Goal: Task Accomplishment & Management: Manage account settings

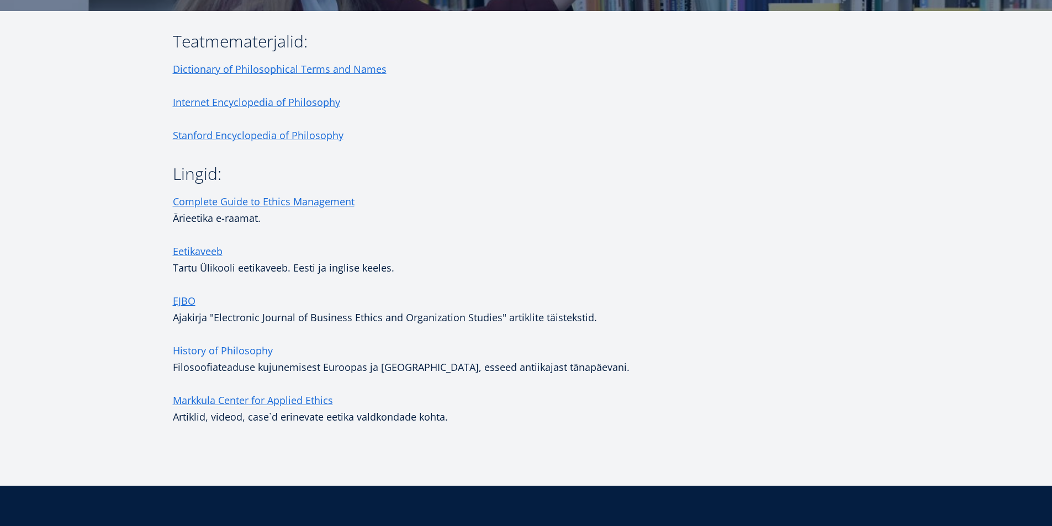
click at [205, 353] on link "History of Philosophy" at bounding box center [223, 350] width 100 height 17
click at [304, 400] on link "Markkula Center for Applied Ethics" at bounding box center [253, 400] width 160 height 17
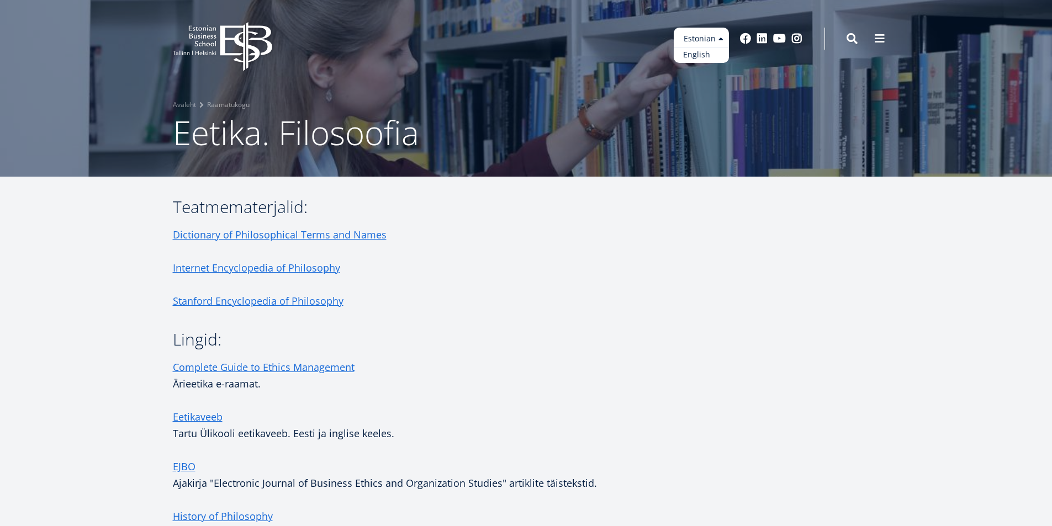
click at [704, 53] on link "English" at bounding box center [700, 55] width 55 height 16
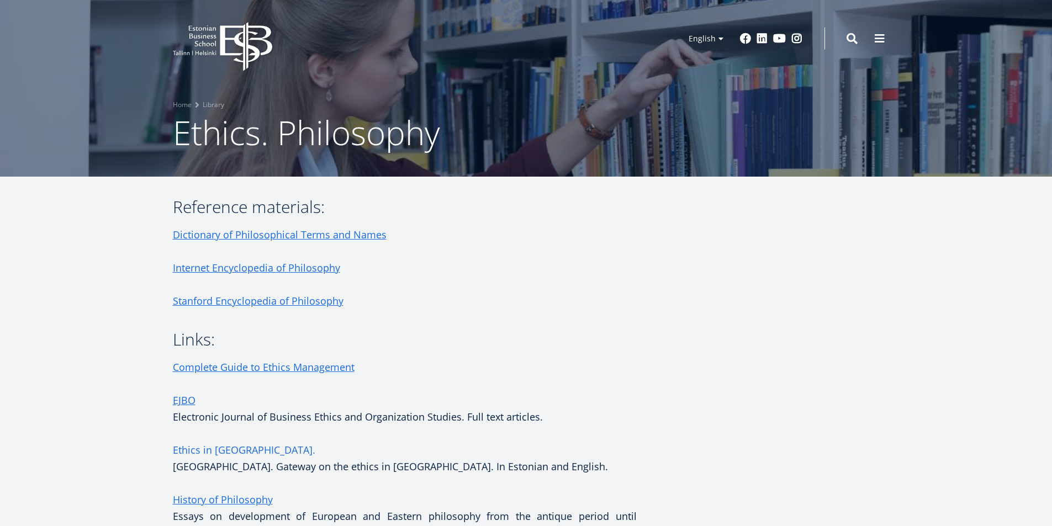
click at [228, 449] on link "Ethics in [GEOGRAPHIC_DATA]." at bounding box center [244, 450] width 142 height 17
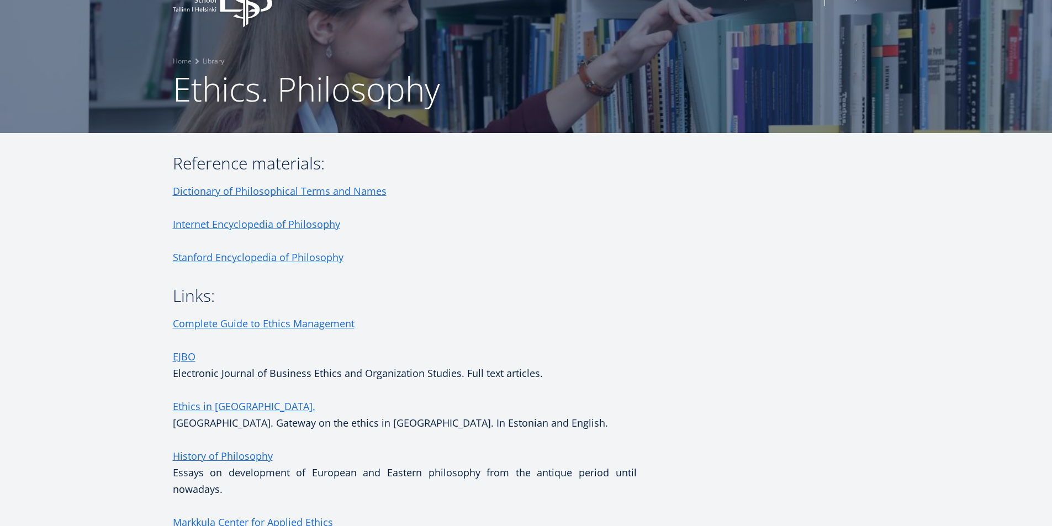
scroll to position [110, 0]
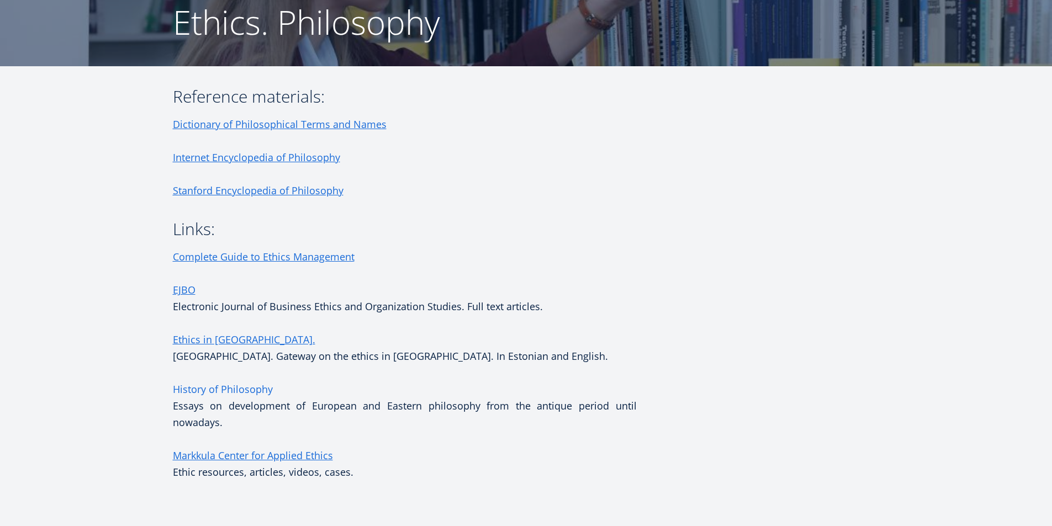
click at [206, 389] on link "History of Philosophy" at bounding box center [223, 389] width 100 height 17
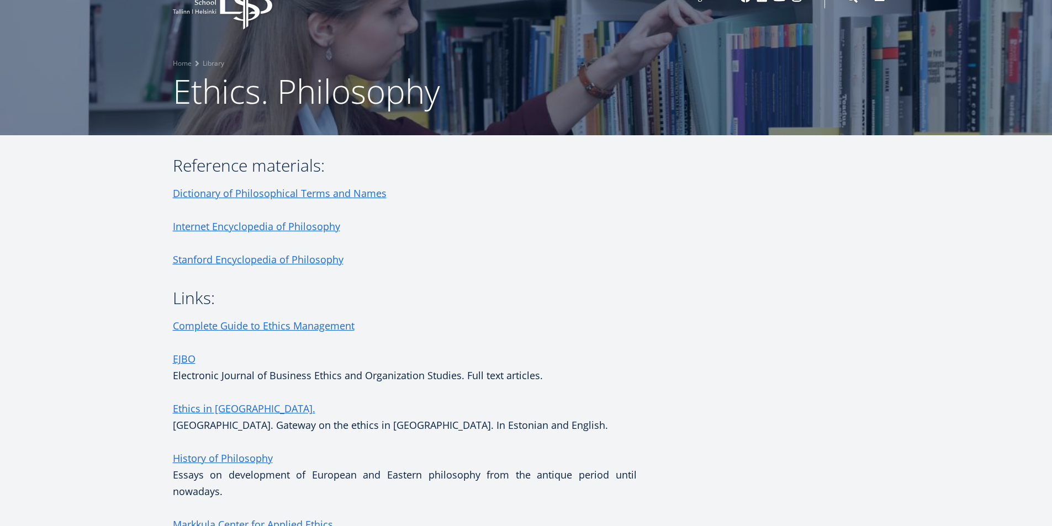
scroll to position [0, 0]
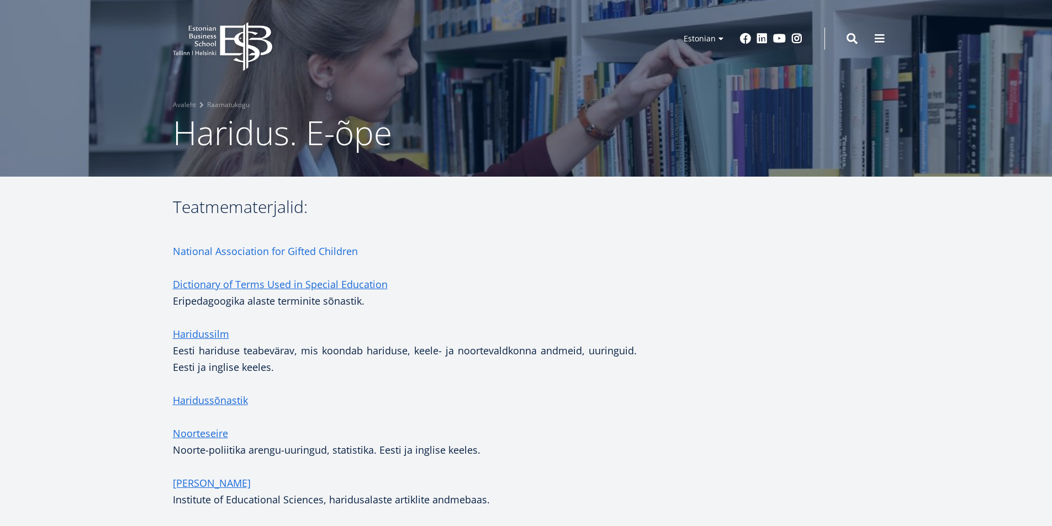
click at [274, 252] on link "National Association for Gifted Children" at bounding box center [265, 251] width 185 height 17
click at [324, 287] on link "Dictionary of Terms Used in Special Education" at bounding box center [280, 284] width 215 height 17
click at [197, 337] on link "Haridussilm" at bounding box center [201, 334] width 56 height 17
click at [214, 434] on link "Noorteseire" at bounding box center [200, 433] width 55 height 17
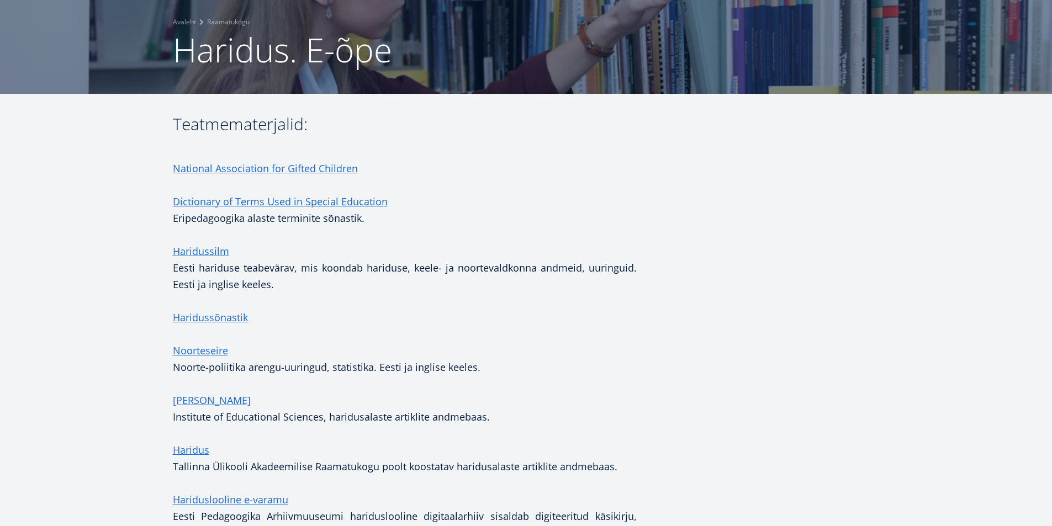
scroll to position [166, 0]
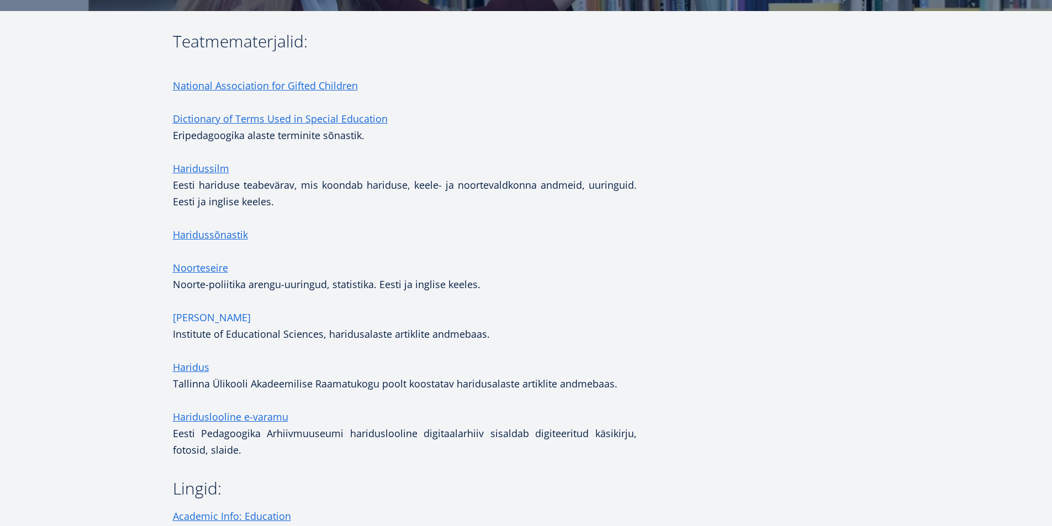
click at [183, 325] on link "ERIC" at bounding box center [212, 317] width 78 height 17
click at [206, 370] on link "Haridus" at bounding box center [191, 367] width 36 height 17
drag, startPoint x: 378, startPoint y: 383, endPoint x: 171, endPoint y: 388, distance: 207.1
copy p "Tallinna Ülikooli Akadeemilise Raamatukogu"
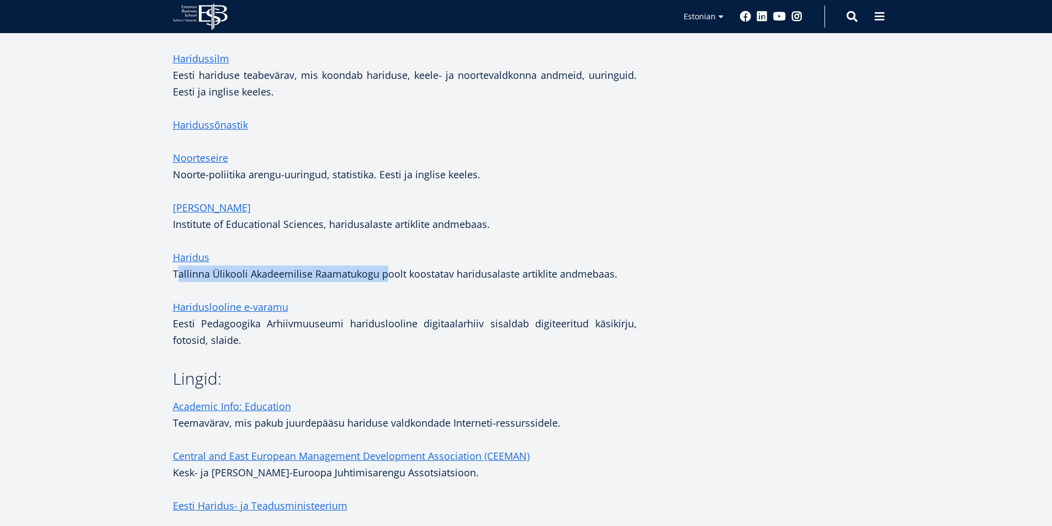
scroll to position [276, 0]
click at [228, 304] on link "Hariduslooline e-varamu" at bounding box center [230, 306] width 115 height 17
click at [289, 344] on p "Hariduslooline e-varamu Eesti Pedagoogika Arhiivmuuseumi hariduslooline digitaa…" at bounding box center [405, 323] width 464 height 50
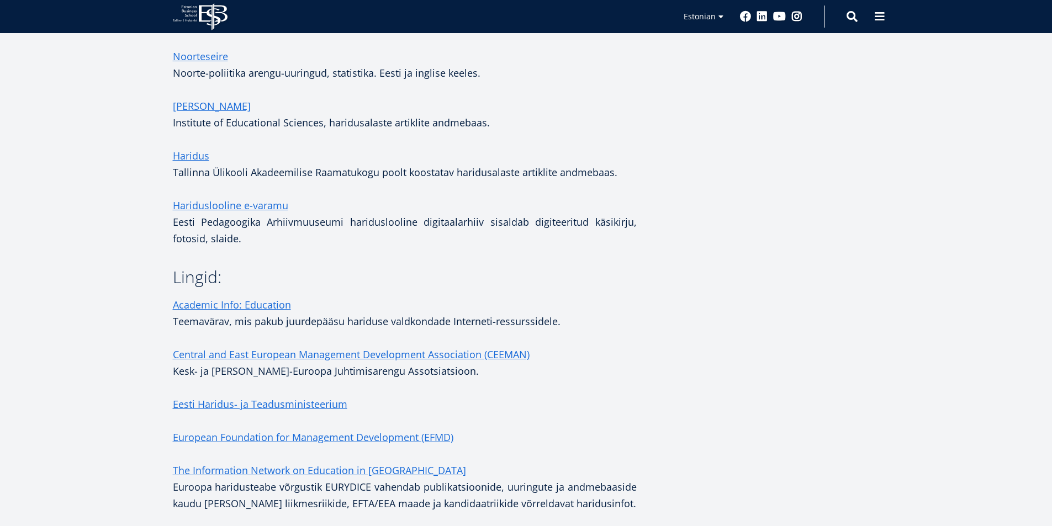
scroll to position [386, 0]
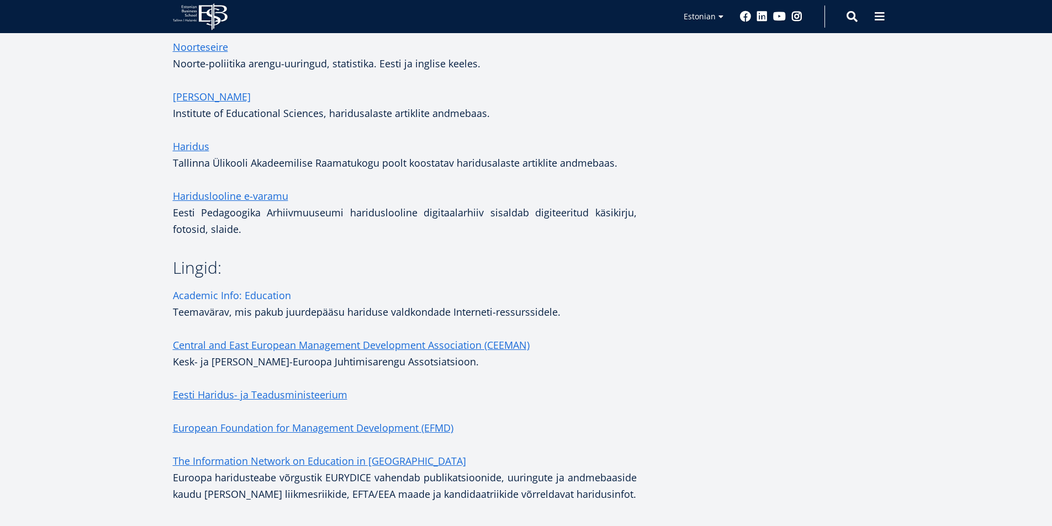
click at [247, 296] on link "Academic Info: Education" at bounding box center [232, 295] width 118 height 17
click at [280, 342] on link "Central and East European Management Development Association (CEEMAN)" at bounding box center [351, 345] width 357 height 17
click at [290, 396] on link "Eesti Haridus- ja Teadusministeerium" at bounding box center [260, 394] width 174 height 17
click at [247, 427] on link "European Foundation for Management Development (EFMD)" at bounding box center [313, 428] width 280 height 17
click at [272, 463] on link "The Information Network on Education in Europe" at bounding box center [319, 461] width 293 height 17
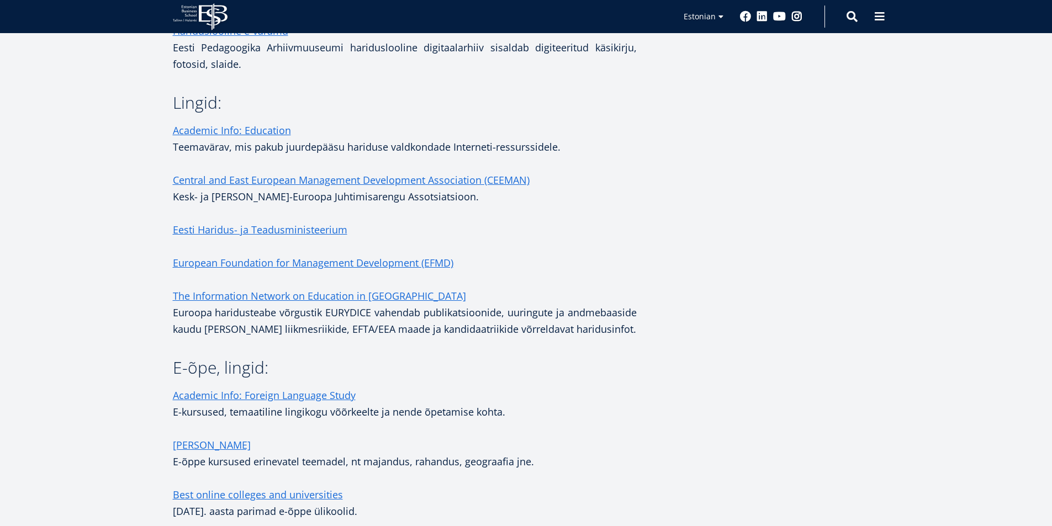
scroll to position [552, 0]
click at [215, 396] on link "Academic Info: Foreign Language Study" at bounding box center [264, 394] width 183 height 17
click at [184, 445] on link "Alison" at bounding box center [212, 444] width 78 height 17
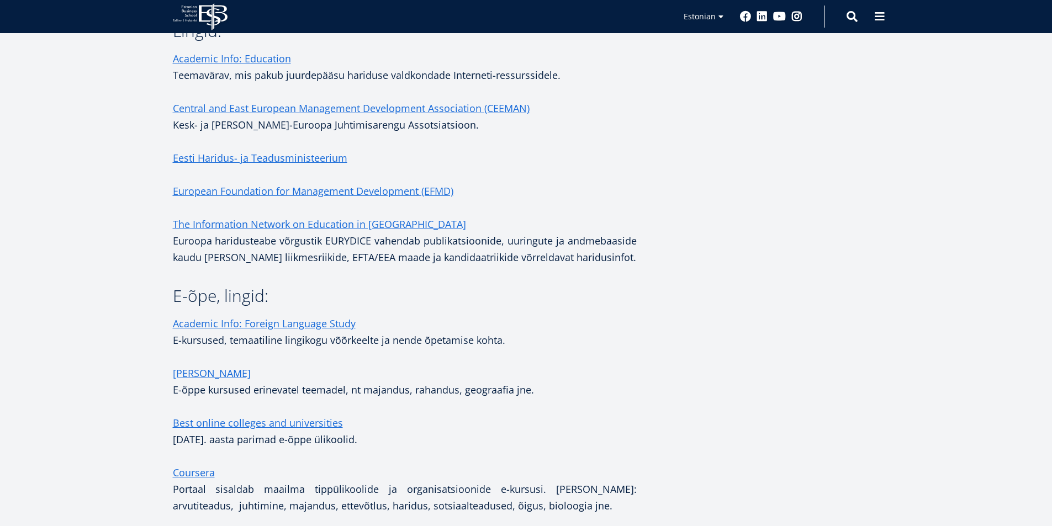
scroll to position [718, 0]
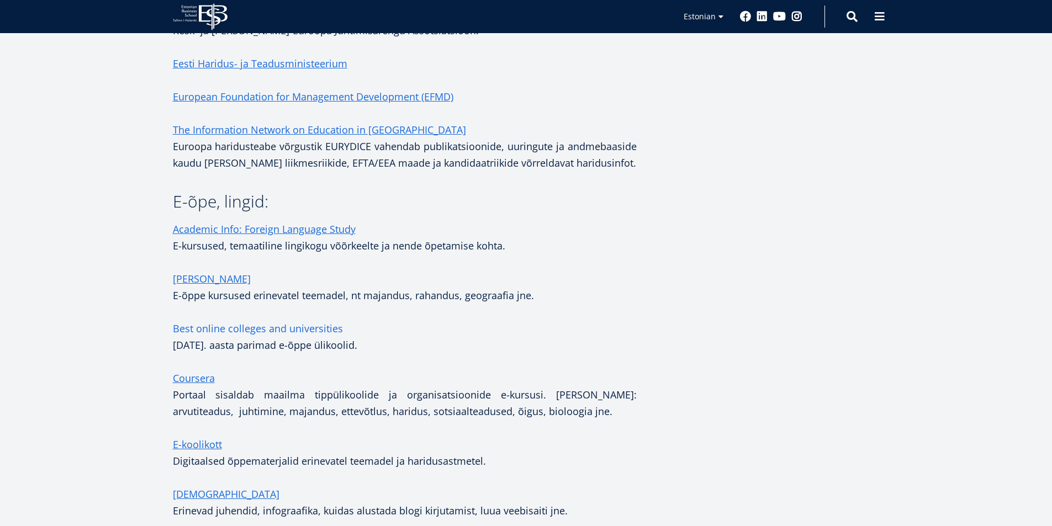
click at [263, 328] on link "Best online colleges and universities" at bounding box center [258, 328] width 170 height 17
click at [195, 376] on link "Coursera" at bounding box center [194, 378] width 42 height 17
click at [208, 440] on link "E-koolikott" at bounding box center [197, 444] width 49 height 17
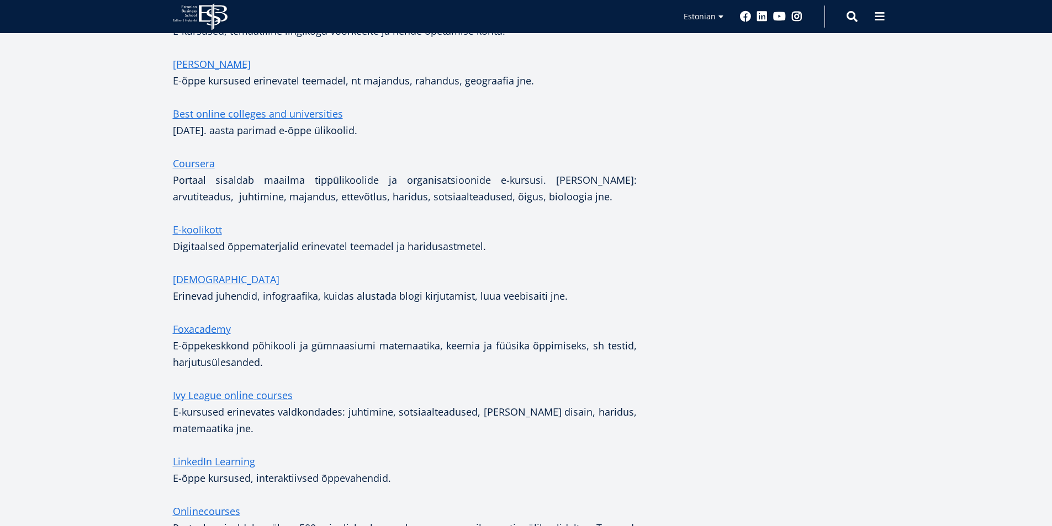
scroll to position [938, 0]
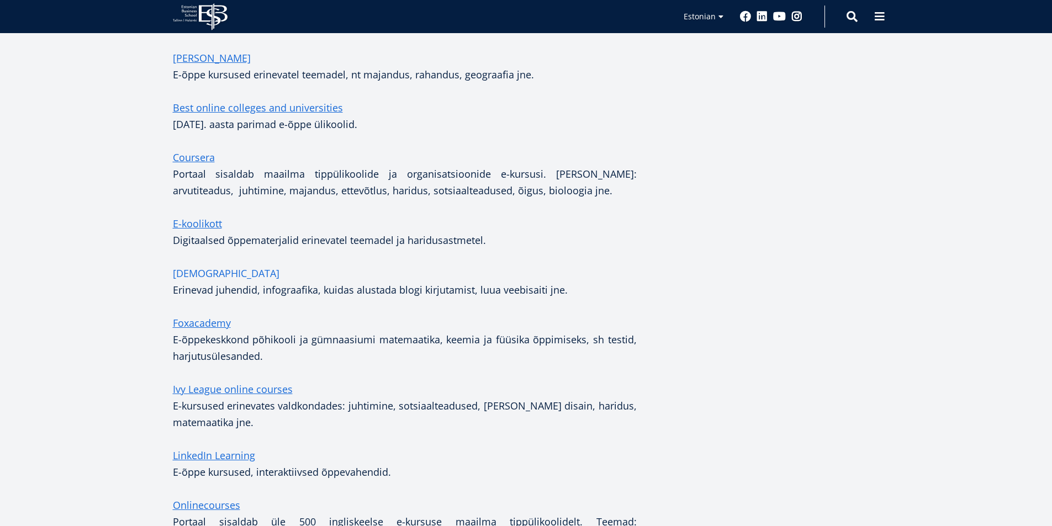
click at [208, 272] on link "Firstsiteguide" at bounding box center [226, 273] width 107 height 17
click at [216, 328] on link "Foxacademy" at bounding box center [202, 323] width 58 height 17
click at [232, 389] on link "Ivy League online courses" at bounding box center [233, 389] width 120 height 17
click at [221, 455] on link "LinkedIn Learning" at bounding box center [214, 455] width 82 height 17
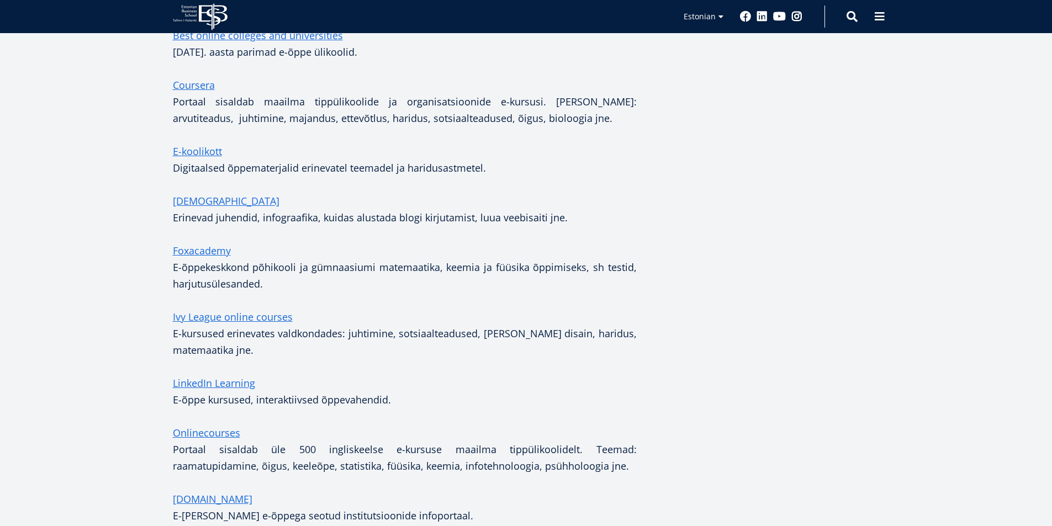
scroll to position [1159, 0]
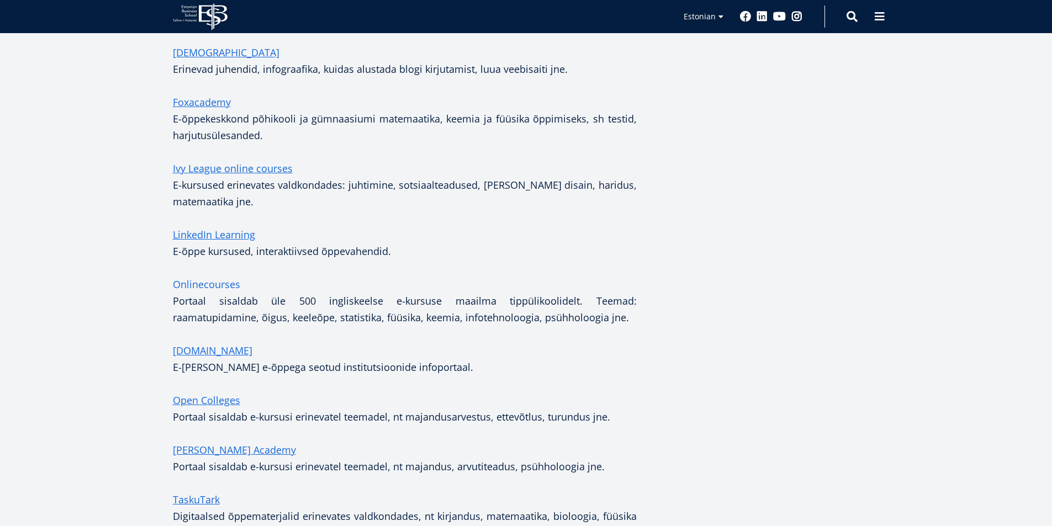
click at [236, 283] on link "Onlinecourses" at bounding box center [206, 284] width 67 height 17
click at [223, 402] on link "Open Colleges" at bounding box center [206, 400] width 67 height 17
click at [229, 444] on link "Saylor Academy" at bounding box center [234, 450] width 123 height 17
click at [197, 497] on link "TaskuTark" at bounding box center [196, 499] width 47 height 17
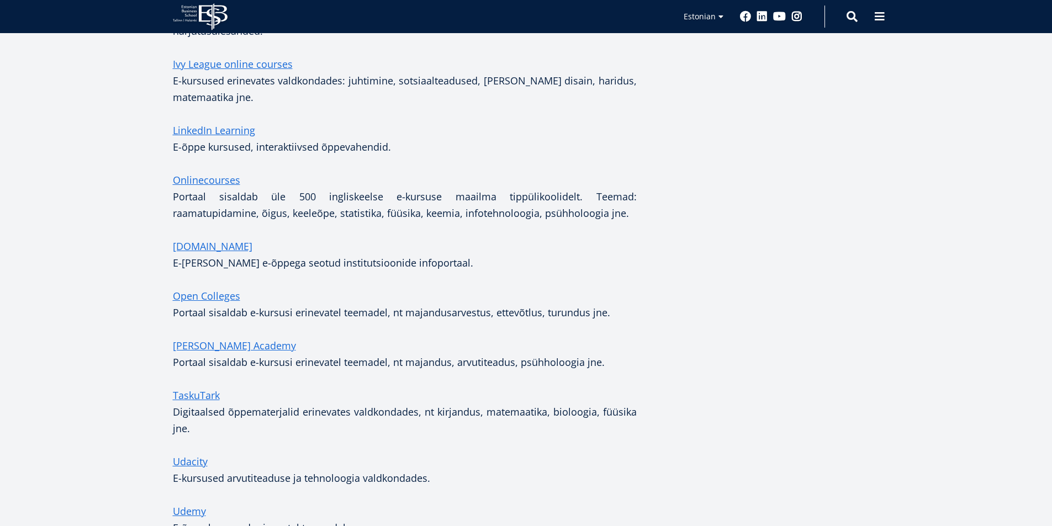
scroll to position [1380, 0]
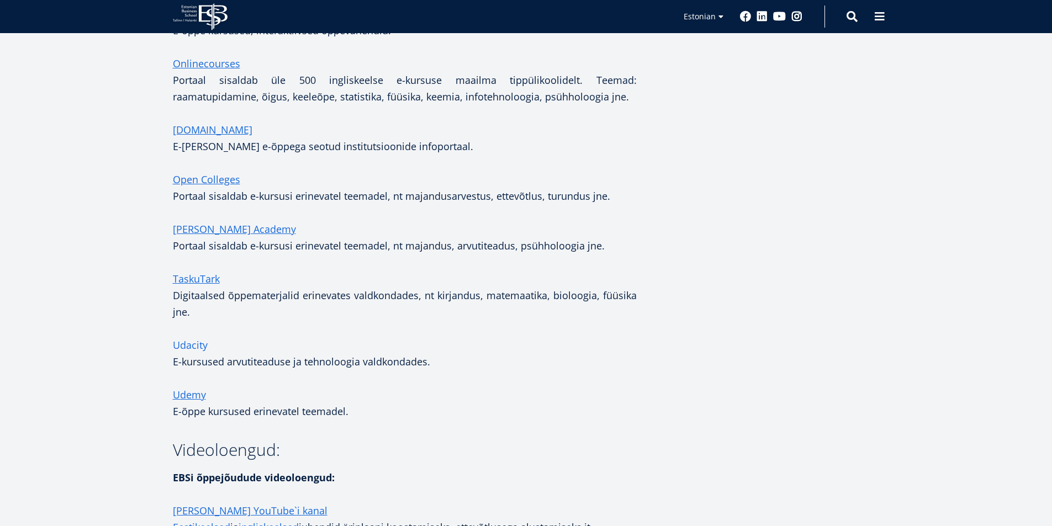
click at [196, 342] on link "Udacity" at bounding box center [190, 345] width 35 height 17
click at [186, 393] on link "Udemy" at bounding box center [189, 394] width 33 height 17
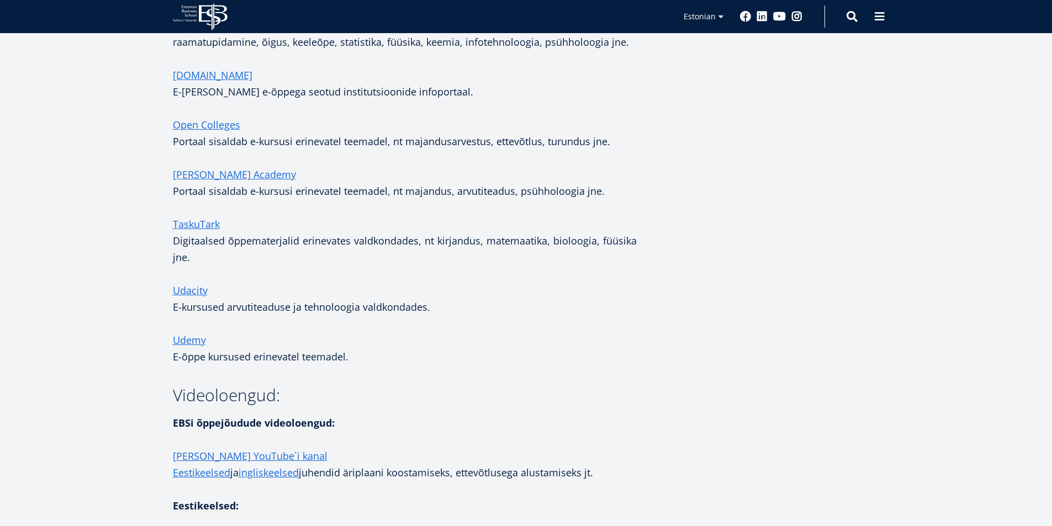
scroll to position [1601, 0]
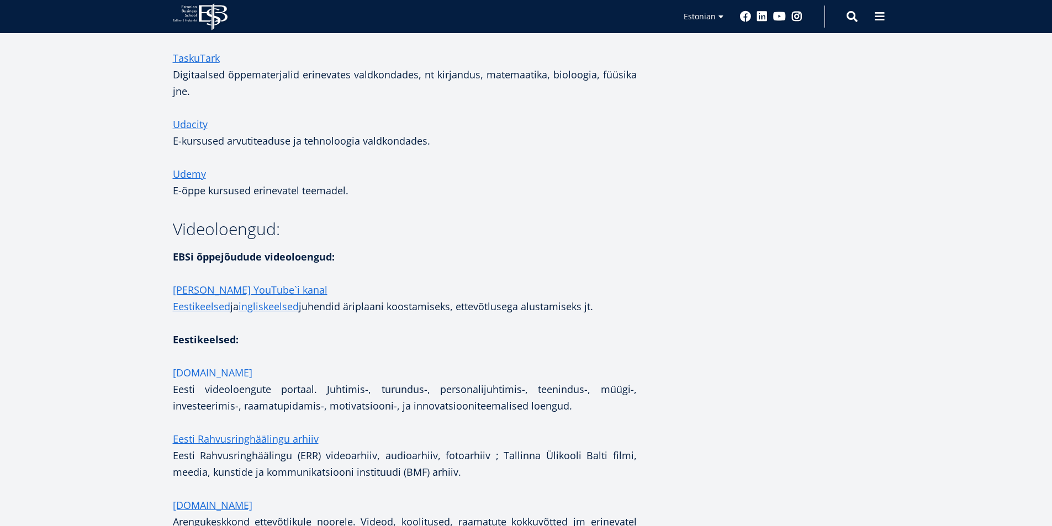
click at [190, 373] on link "Areng.ee" at bounding box center [212, 372] width 79 height 17
click at [234, 441] on link "Eesti Rahvusringhäälingu arhiiv" at bounding box center [246, 439] width 146 height 17
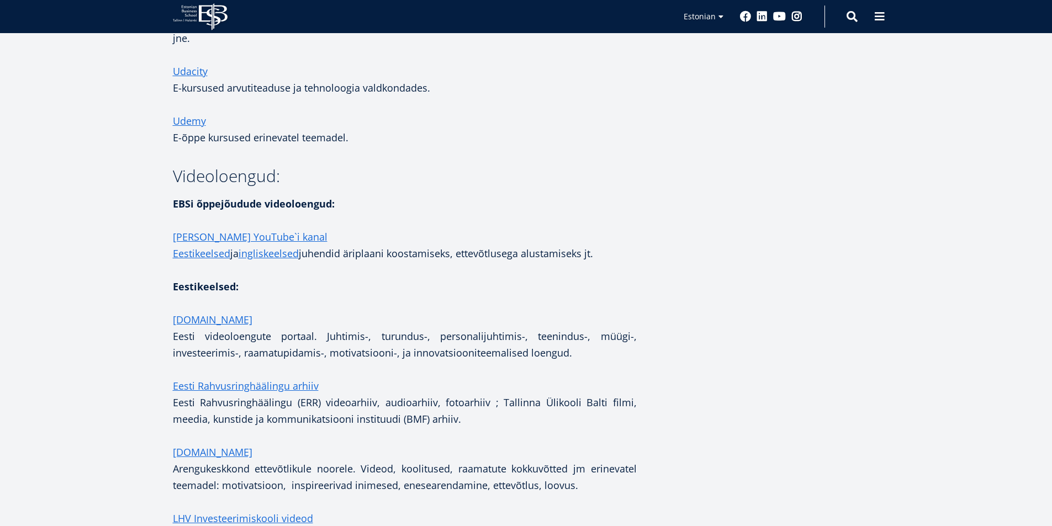
scroll to position [1711, 0]
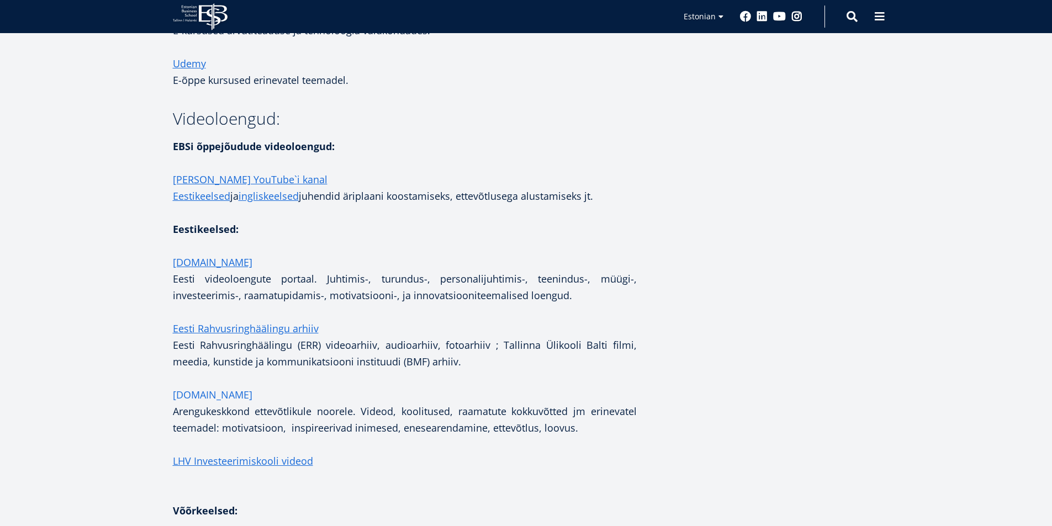
click at [224, 395] on link "Inspiratsioon.ee" at bounding box center [212, 394] width 79 height 17
click at [241, 463] on link "LHV Investeerimiskooli videod" at bounding box center [243, 461] width 140 height 17
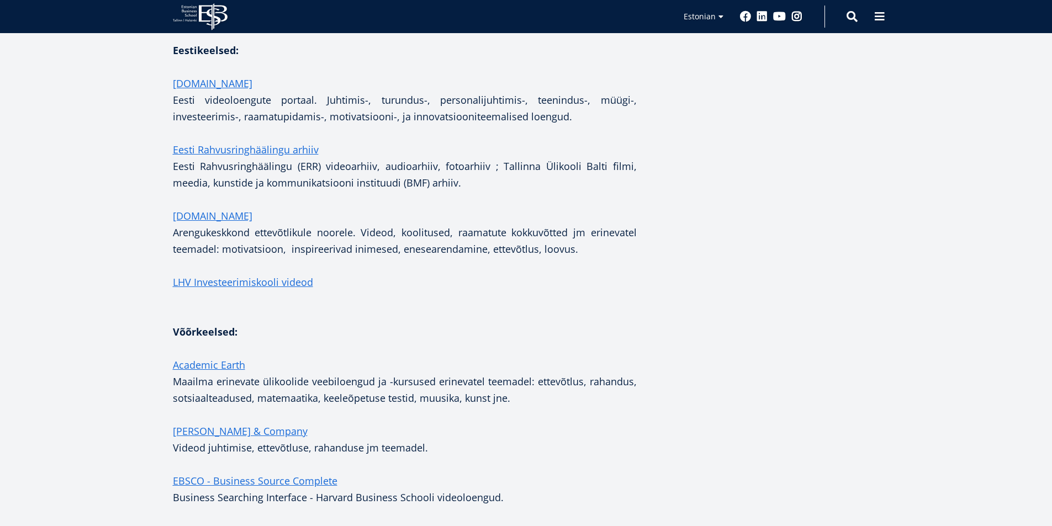
scroll to position [1932, 0]
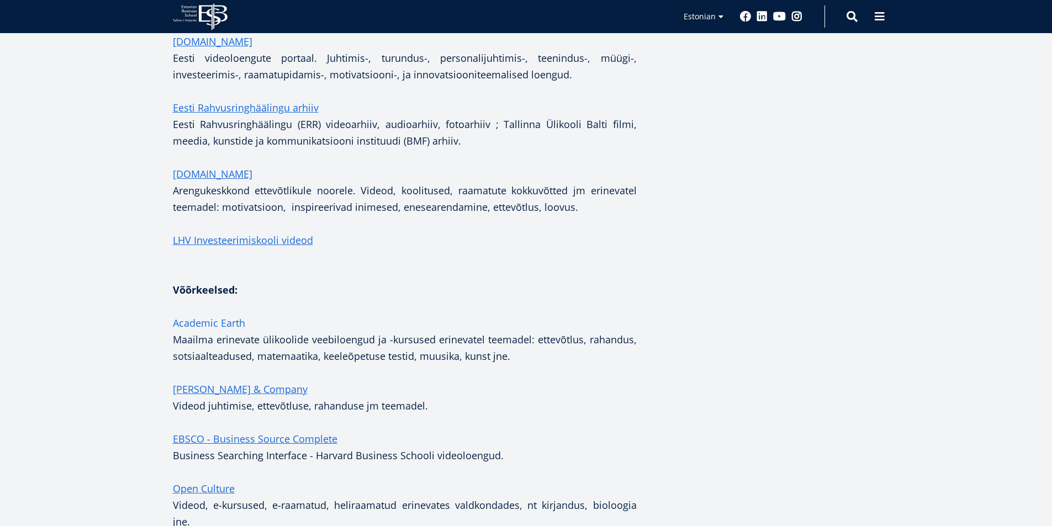
click at [208, 322] on link "Academic Earth" at bounding box center [209, 323] width 72 height 17
click at [232, 389] on link "Bain & Company" at bounding box center [240, 389] width 135 height 17
click at [257, 438] on link "EBSCO - Business Source Complete" at bounding box center [255, 439] width 164 height 17
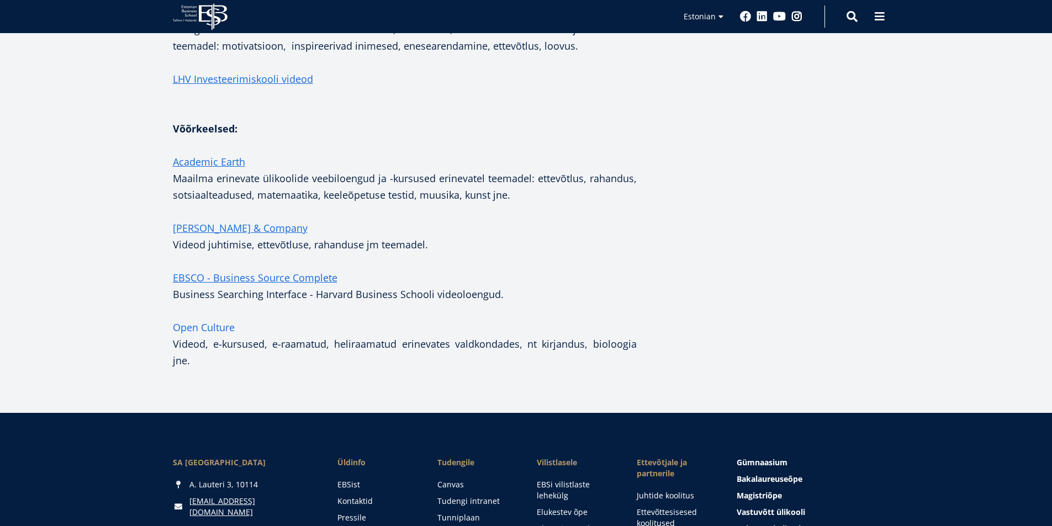
scroll to position [2098, 0]
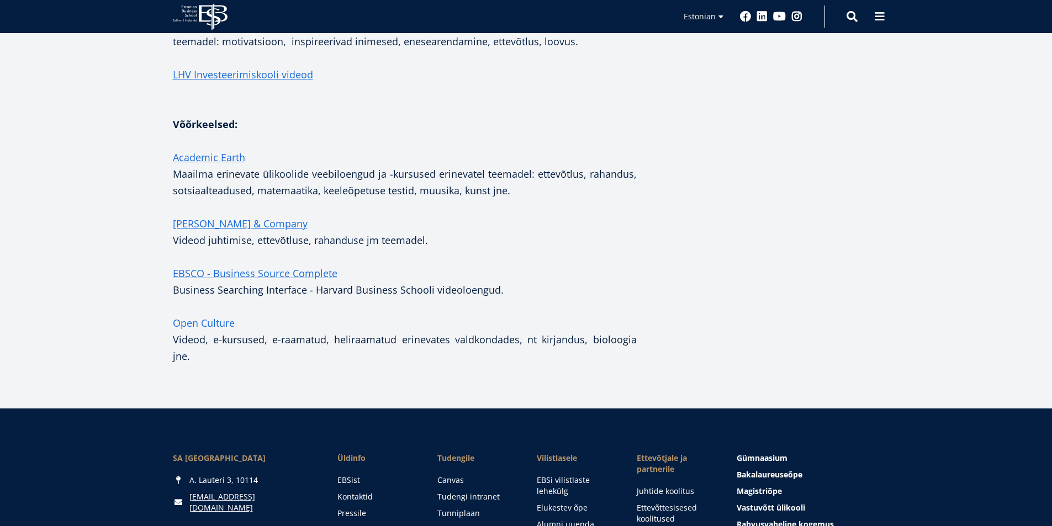
click at [197, 323] on link "Open Culture" at bounding box center [204, 323] width 62 height 17
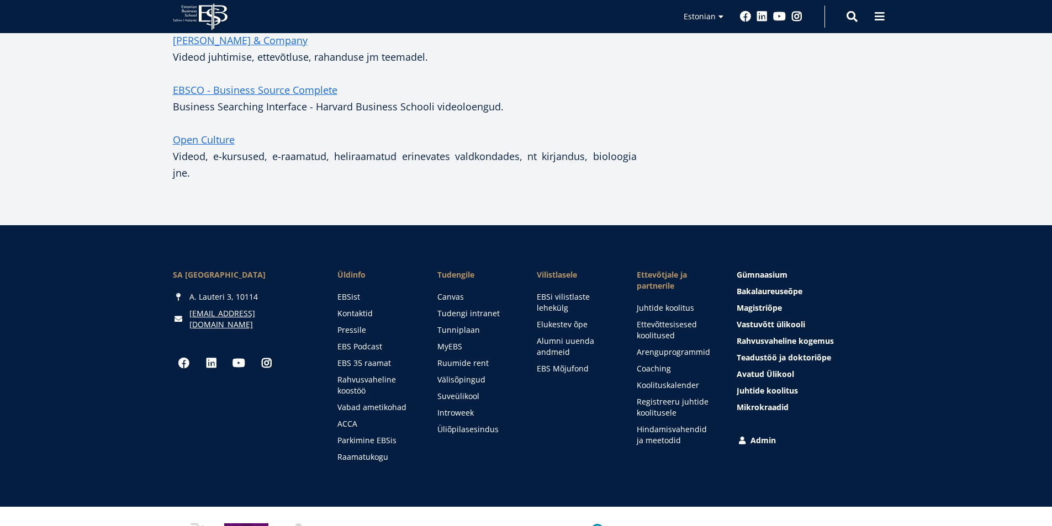
scroll to position [2322, 0]
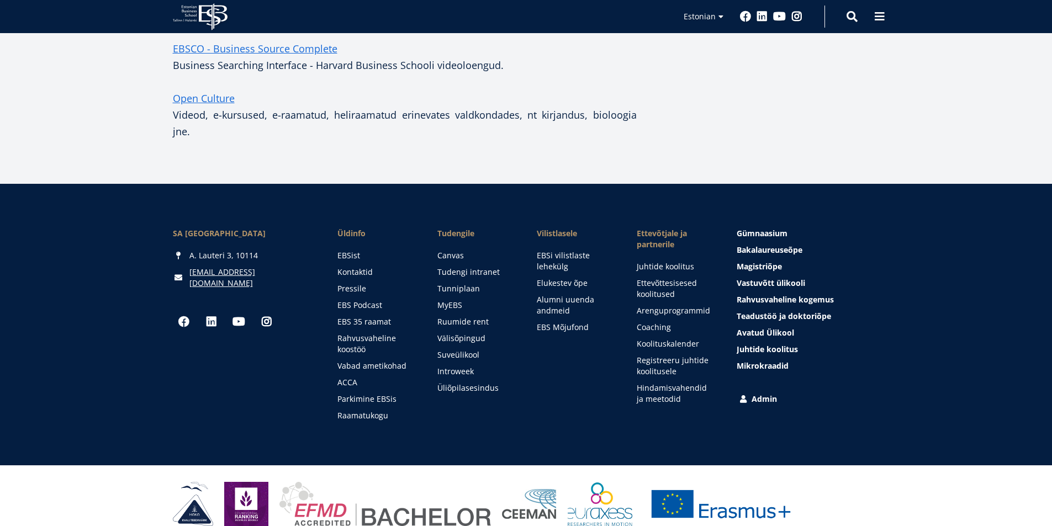
click at [763, 394] on link "Admin" at bounding box center [808, 399] width 142 height 11
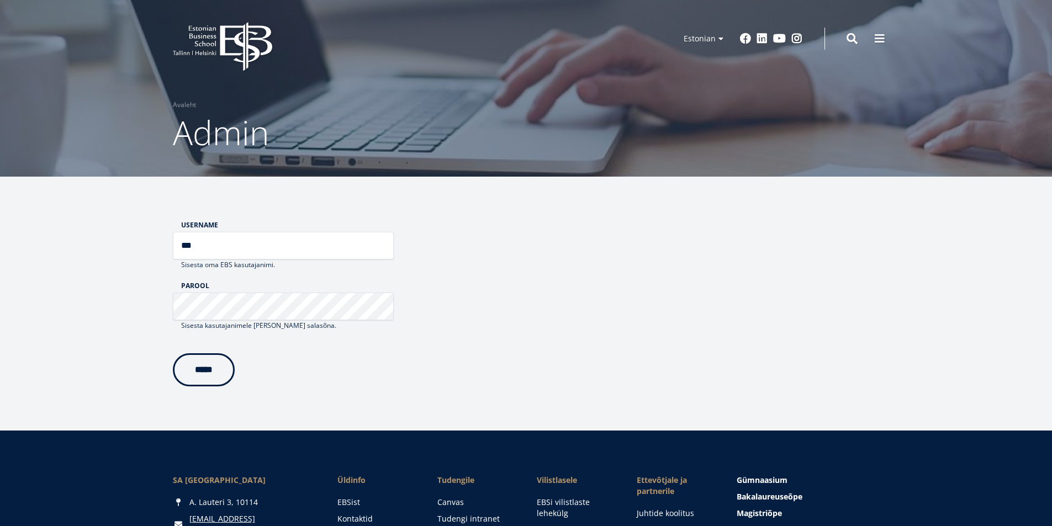
type input "***"
click at [216, 376] on input "*****" at bounding box center [204, 367] width 62 height 33
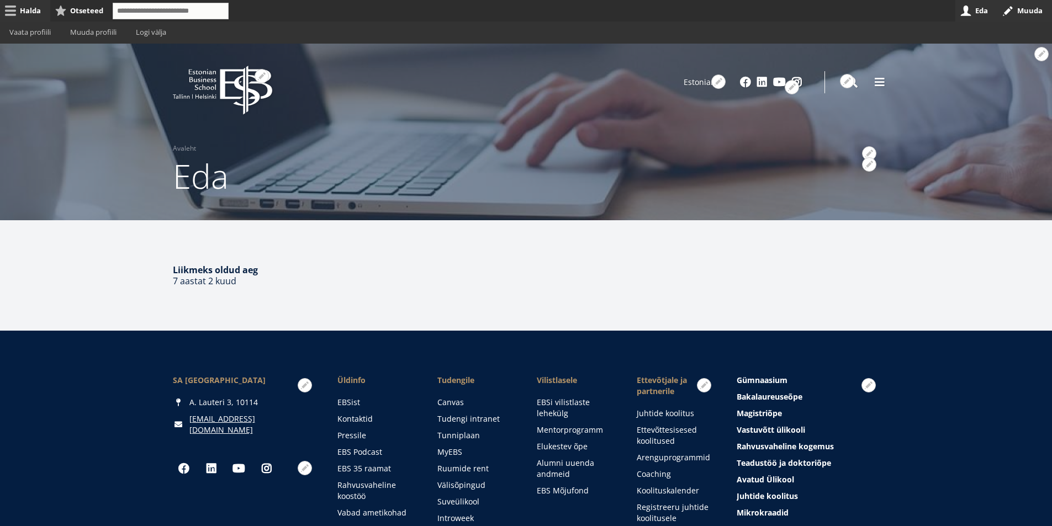
click at [23, 10] on link "Halda" at bounding box center [25, 11] width 50 height 22
click at [56, 40] on link "Sisu" at bounding box center [50, 33] width 43 height 22
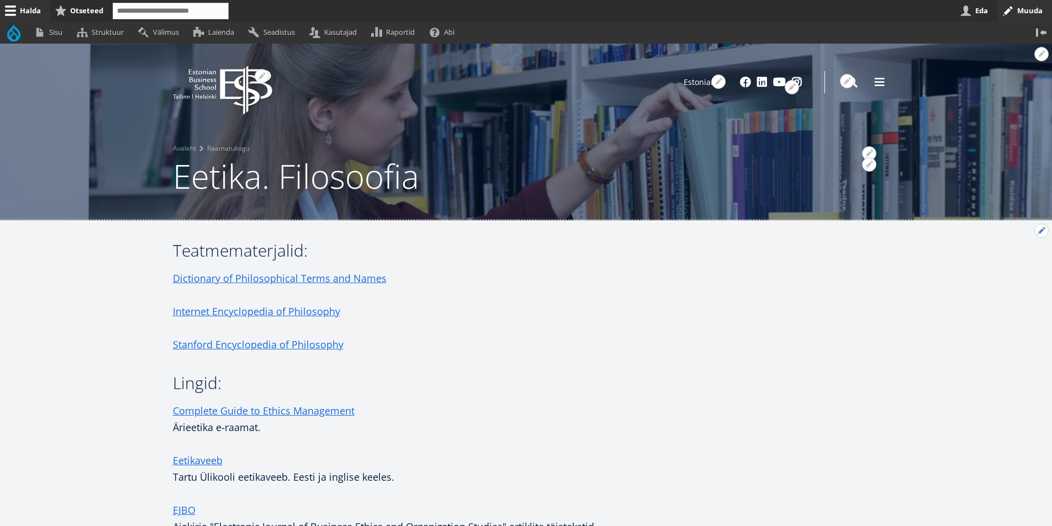
click at [1040, 232] on button "Avatud seaded" at bounding box center [1041, 231] width 14 height 14
click at [1011, 260] on link "Muuda" at bounding box center [1022, 261] width 50 height 12
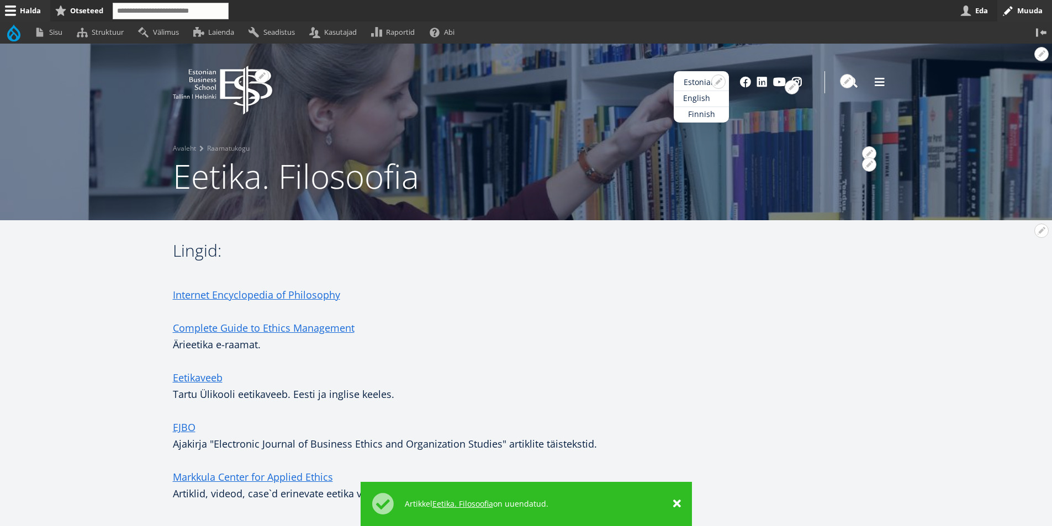
click at [692, 99] on link "English" at bounding box center [700, 99] width 55 height 16
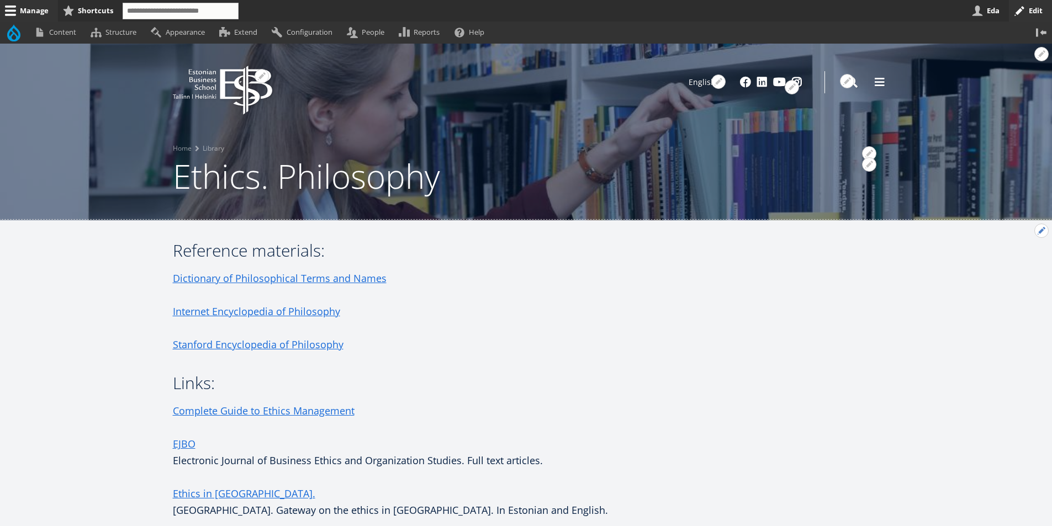
click at [1041, 233] on button "Open configuration options" at bounding box center [1041, 231] width 14 height 14
click at [1002, 257] on link "Edit" at bounding box center [1018, 261] width 59 height 12
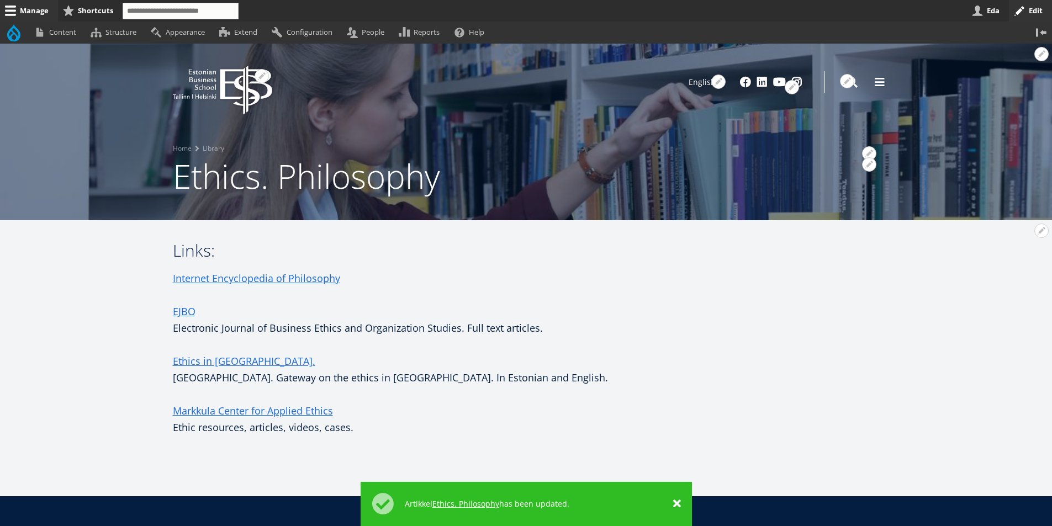
click at [784, 458] on article "Open configuration options Quick edit Edit Delete Clone Translate Manage displa…" at bounding box center [526, 358] width 1052 height 276
click at [674, 503] on link "×" at bounding box center [677, 502] width 8 height 11
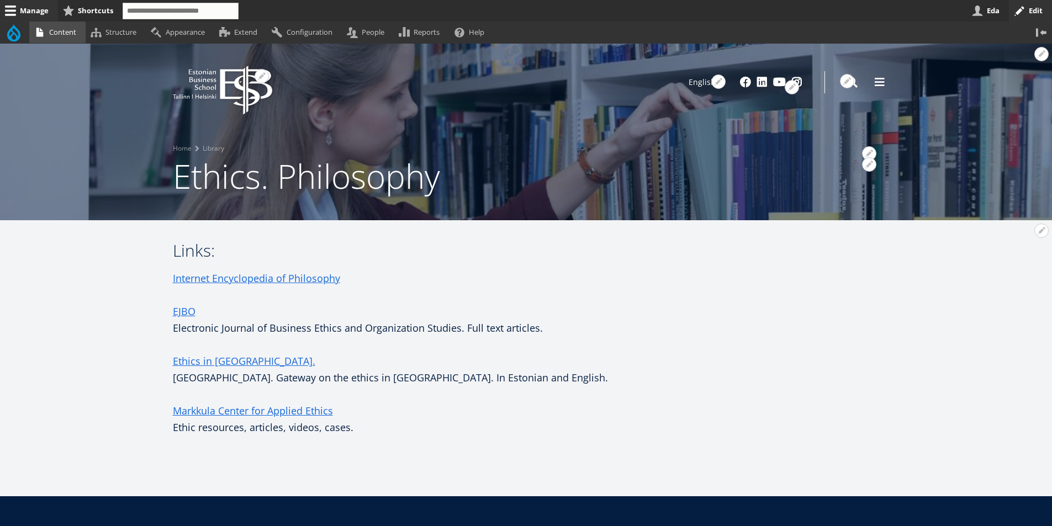
click at [62, 31] on link "Content" at bounding box center [57, 33] width 56 height 22
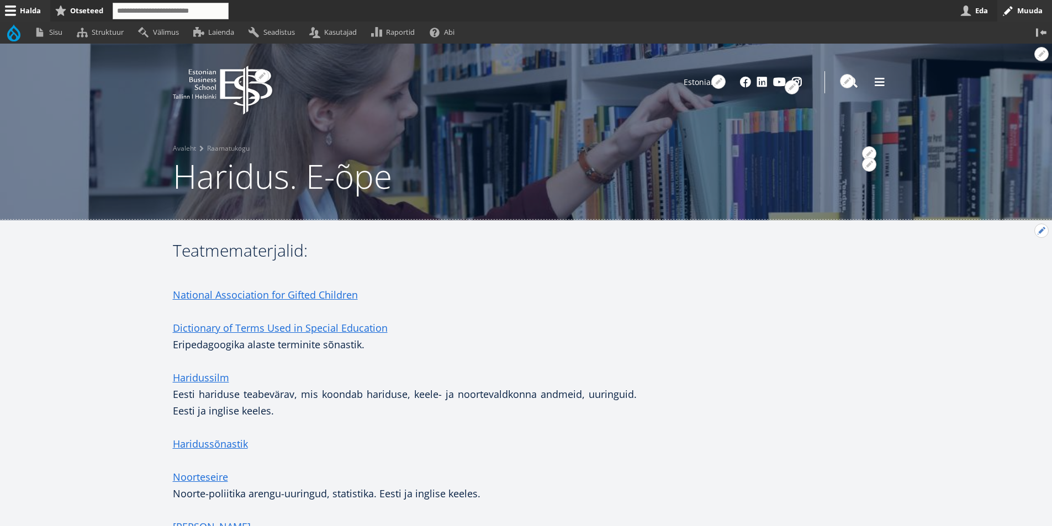
click at [1039, 233] on button "Avatud seaded" at bounding box center [1041, 231] width 14 height 14
click at [1006, 258] on link "Muuda" at bounding box center [1022, 261] width 50 height 12
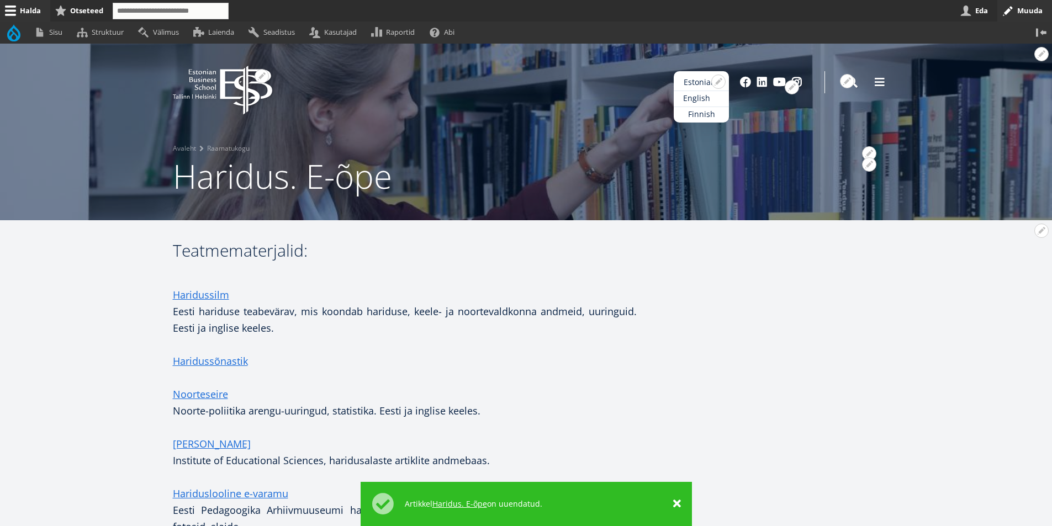
click at [699, 101] on link "English" at bounding box center [700, 99] width 55 height 16
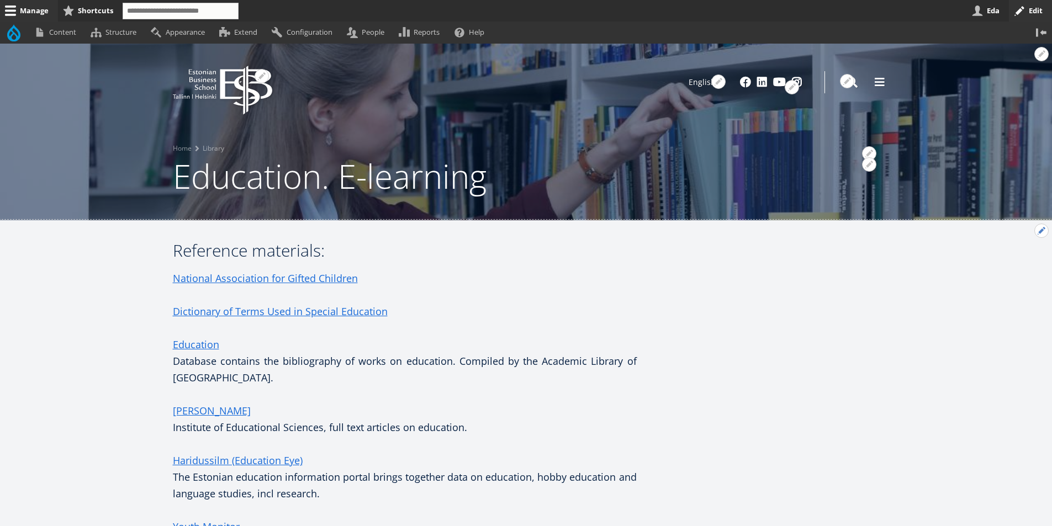
click at [1041, 230] on button "Open configuration options" at bounding box center [1041, 231] width 14 height 14
click at [996, 259] on link "Edit" at bounding box center [1018, 261] width 59 height 12
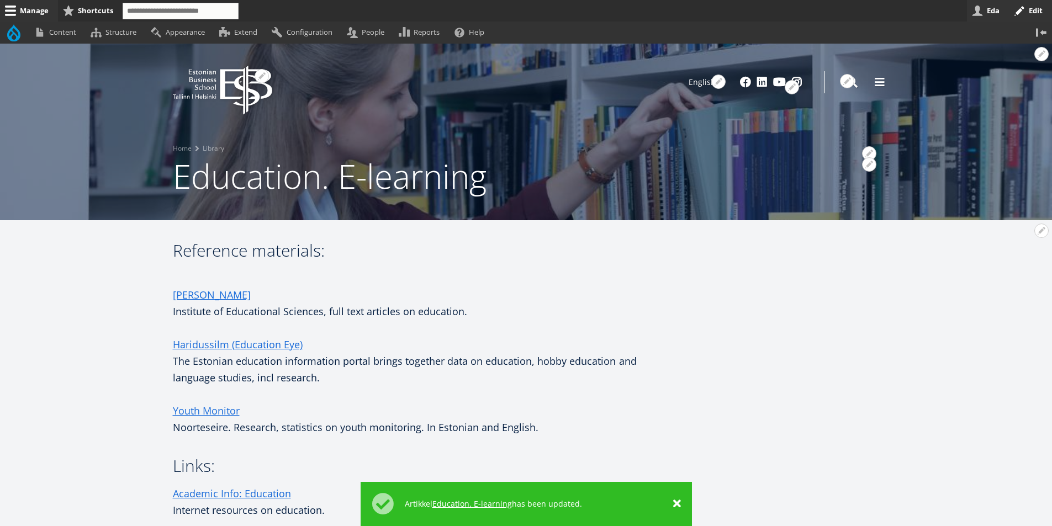
click at [990, 10] on link "Eda" at bounding box center [988, 11] width 42 height 22
click at [138, 33] on link "Log out" at bounding box center [135, 33] width 45 height 22
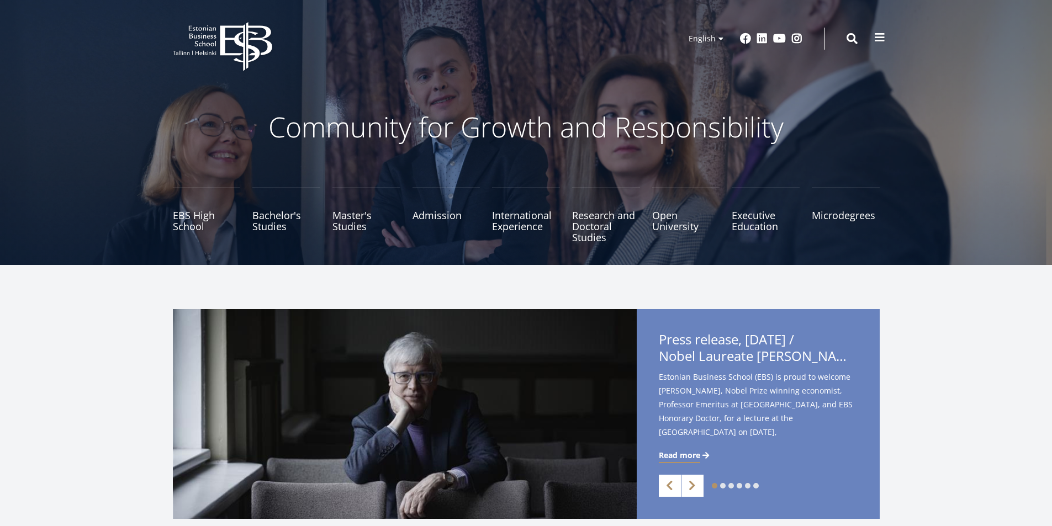
click at [872, 41] on button at bounding box center [879, 37] width 22 height 22
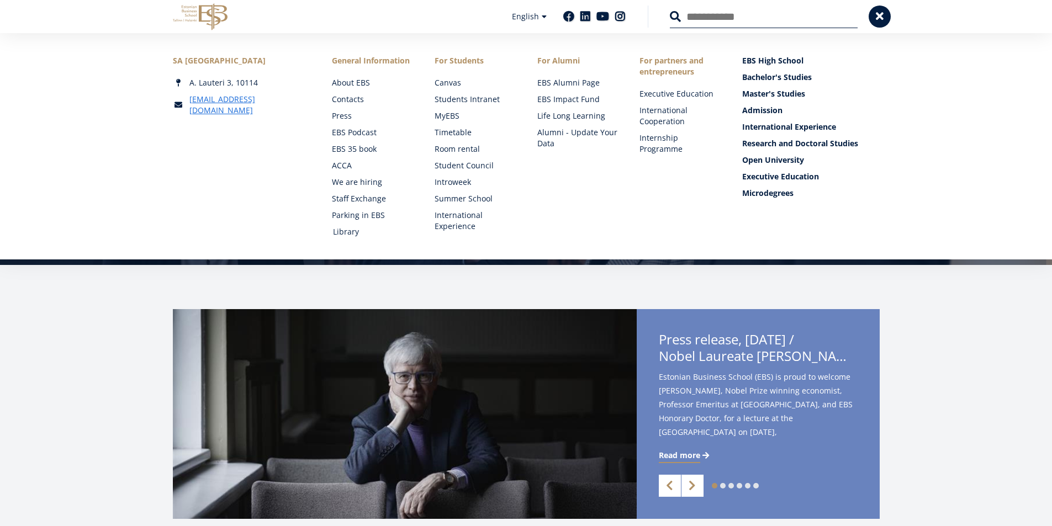
click at [342, 233] on link "Library" at bounding box center [373, 231] width 81 height 11
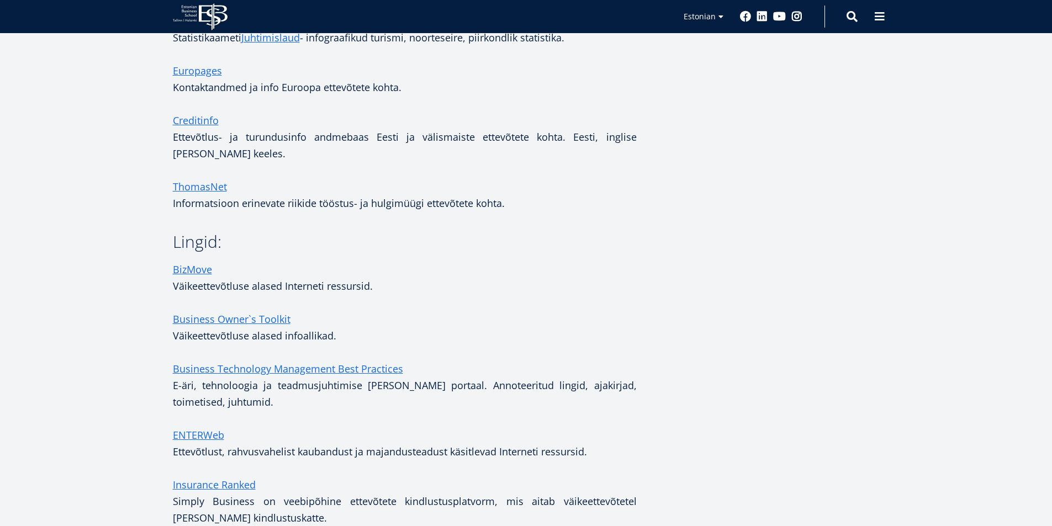
scroll to position [718, 0]
